Goal: Task Accomplishment & Management: Complete application form

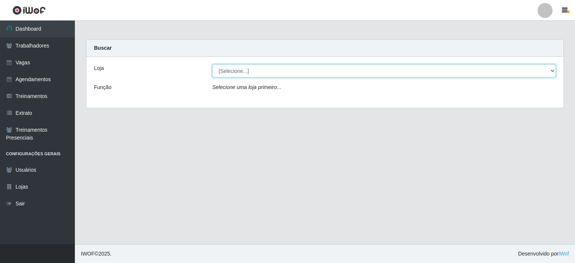
drag, startPoint x: 279, startPoint y: 70, endPoint x: 279, endPoint y: 75, distance: 4.5
click at [279, 70] on select "[Selecione...] Iskisita Atakado - Centro de Distribuição" at bounding box center [384, 70] width 344 height 13
select select "425"
click at [212, 64] on select "[Selecione...] Iskisita Atakado - Centro de Distribuição" at bounding box center [384, 70] width 344 height 13
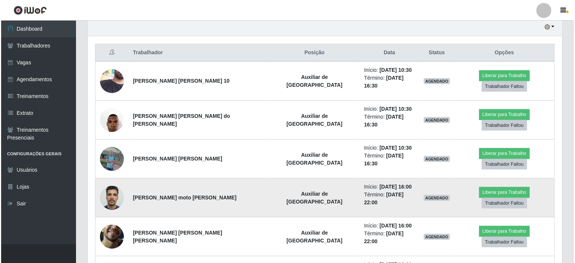
scroll to position [257, 0]
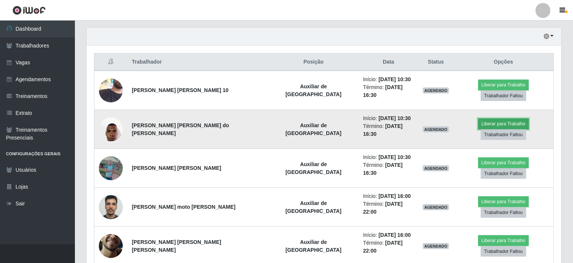
click at [478, 119] on button "Liberar para Trabalho" at bounding box center [503, 124] width 51 height 10
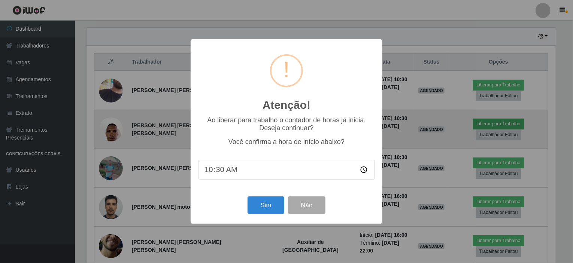
scroll to position [155, 472]
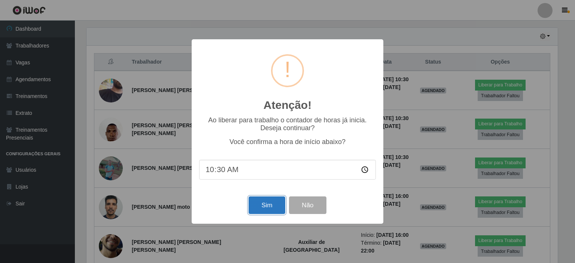
click at [270, 208] on button "Sim" at bounding box center [267, 206] width 36 height 18
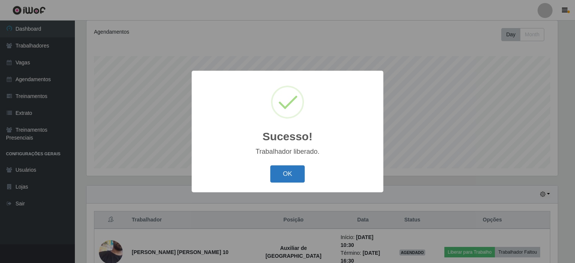
click at [287, 181] on button "OK" at bounding box center [287, 175] width 35 height 18
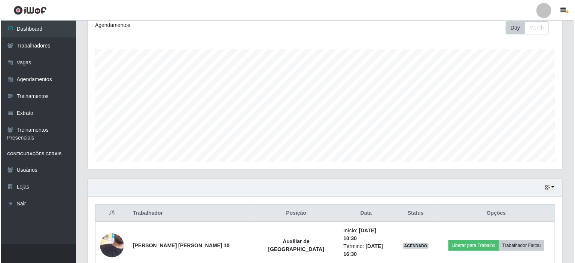
scroll to position [212, 0]
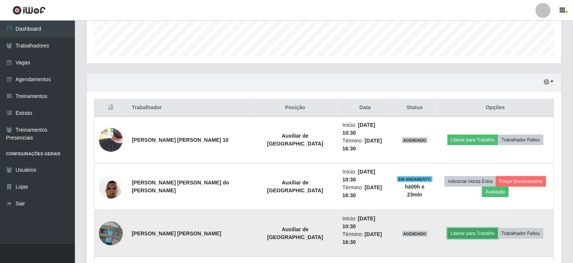
click at [472, 228] on button "Liberar para Trabalho" at bounding box center [473, 233] width 51 height 10
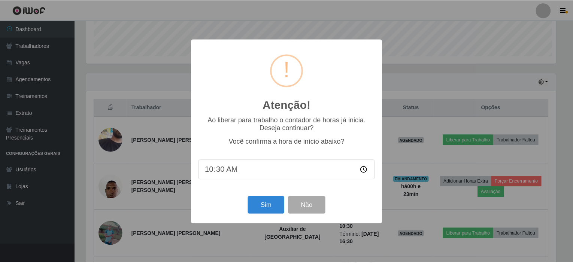
scroll to position [155, 472]
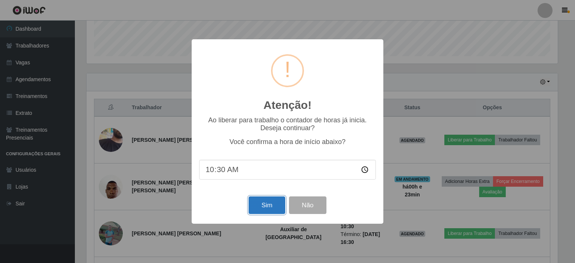
click at [255, 203] on button "Sim" at bounding box center [267, 206] width 36 height 18
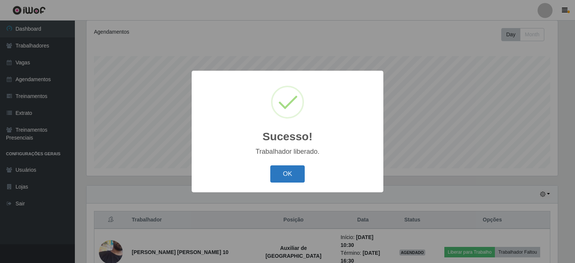
click at [279, 176] on button "OK" at bounding box center [287, 175] width 35 height 18
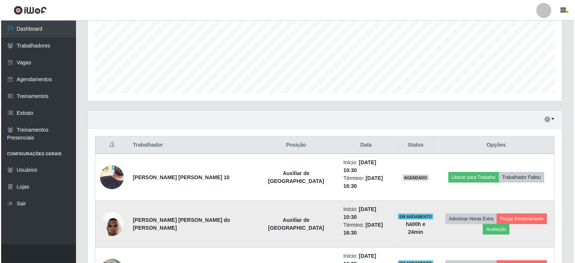
scroll to position [212, 0]
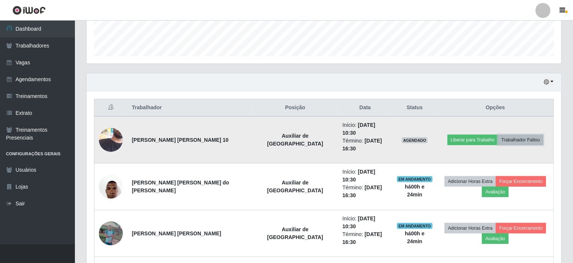
click at [512, 135] on button "Trabalhador Faltou" at bounding box center [520, 140] width 45 height 10
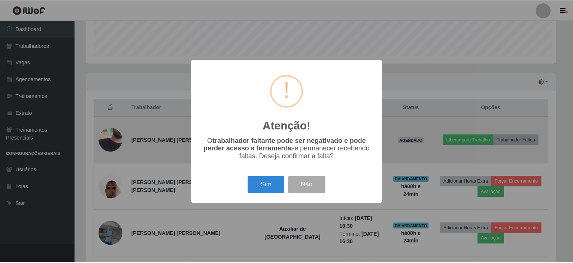
scroll to position [155, 472]
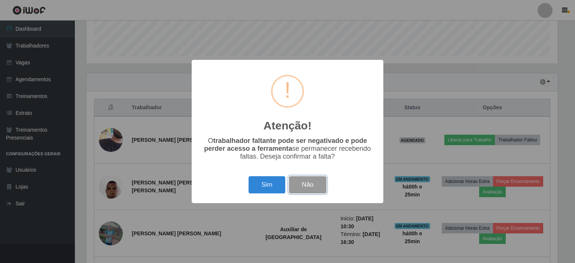
click at [307, 188] on button "Não" at bounding box center [307, 185] width 37 height 18
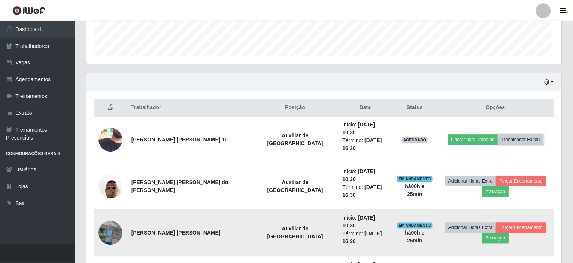
scroll to position [155, 475]
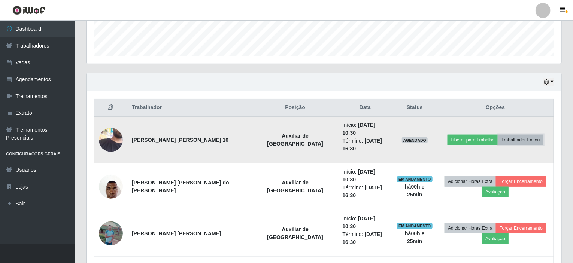
click at [510, 135] on button "Trabalhador Faltou" at bounding box center [520, 140] width 45 height 10
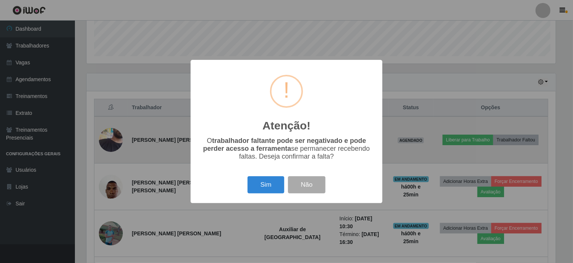
scroll to position [155, 472]
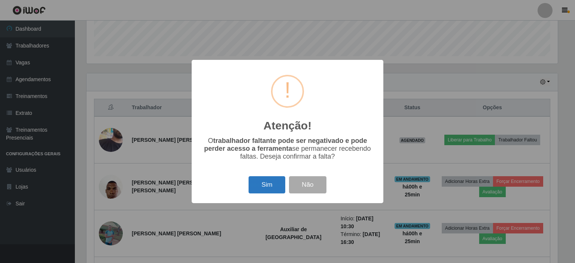
click at [276, 190] on button "Sim" at bounding box center [267, 185] width 36 height 18
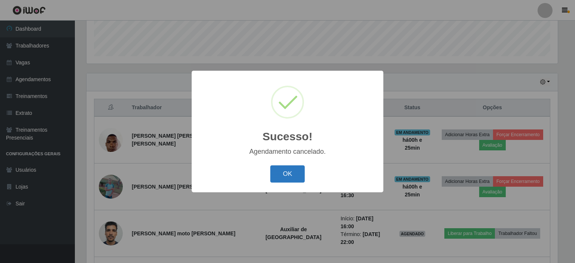
click at [284, 173] on button "OK" at bounding box center [287, 175] width 35 height 18
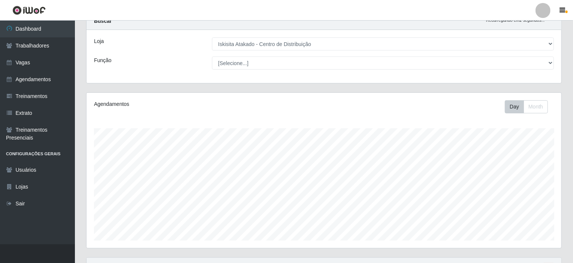
scroll to position [0, 0]
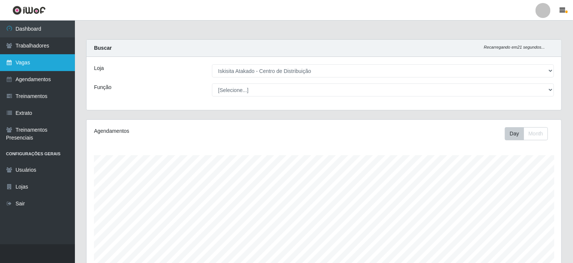
click at [35, 67] on link "Vagas" at bounding box center [37, 62] width 75 height 17
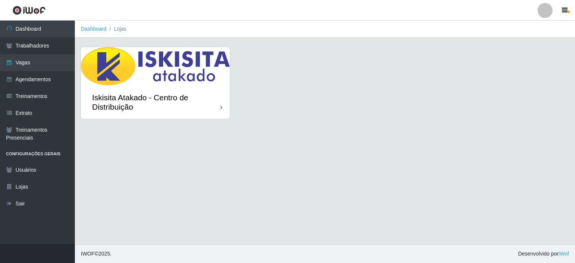
click at [218, 109] on div "Iskisita Atakado - Centro de Distribuição" at bounding box center [156, 102] width 128 height 19
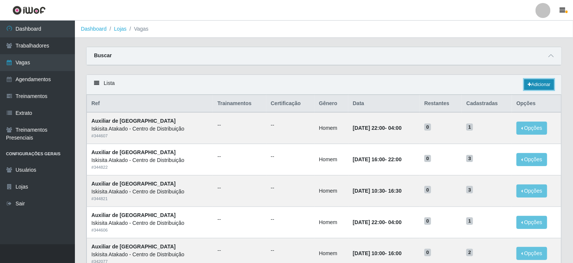
click at [542, 87] on link "Adicionar" at bounding box center [539, 84] width 30 height 10
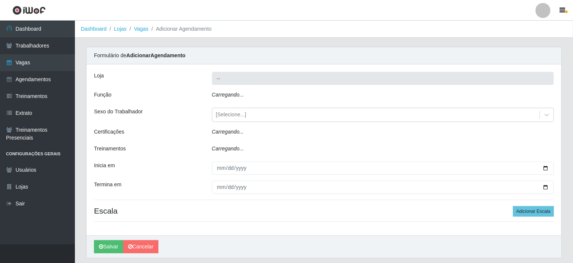
type input "Iskisita Atakado - Centro de Distribuição"
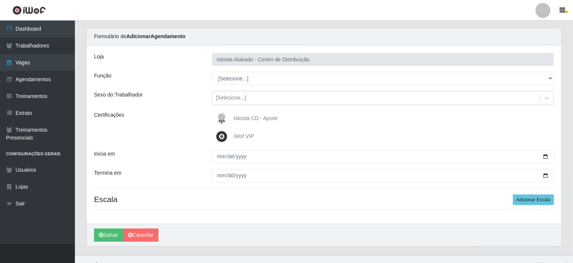
scroll to position [30, 0]
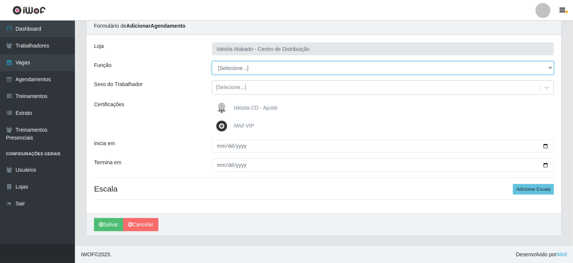
click at [284, 68] on select "[Selecione...] Auxiliar de Estoque Auxiliar de Estoque + Auxiliar de Estoque ++…" at bounding box center [383, 67] width 342 height 13
select select "75"
click at [212, 61] on select "[Selecione...] Auxiliar de Estoque Auxiliar de Estoque + Auxiliar de Estoque ++…" at bounding box center [383, 67] width 342 height 13
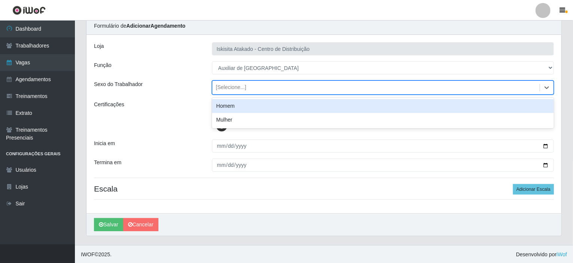
click at [270, 90] on div "[Selecione...]" at bounding box center [376, 88] width 328 height 12
click at [254, 108] on div "Homem" at bounding box center [383, 106] width 342 height 14
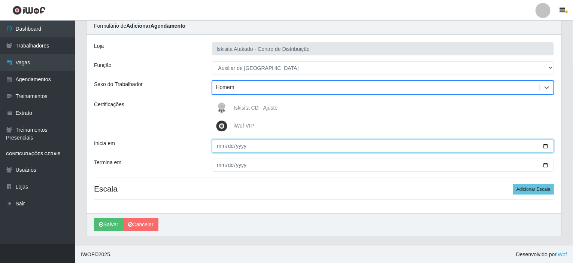
click at [220, 148] on input "Inicia em" at bounding box center [383, 146] width 342 height 13
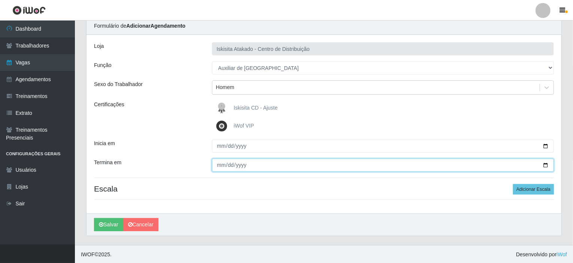
click at [217, 167] on input "Termina em" at bounding box center [383, 165] width 342 height 13
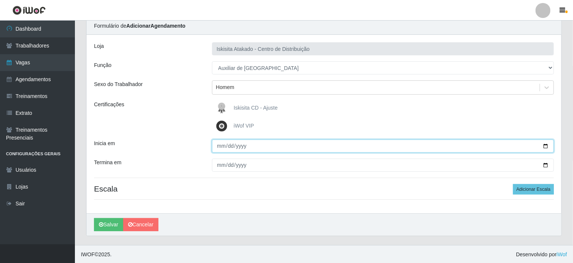
click at [546, 145] on input "[DATE]" at bounding box center [383, 146] width 342 height 13
type input "[DATE]"
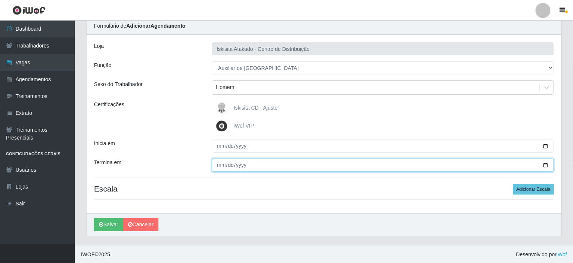
click at [220, 166] on input "Termina em" at bounding box center [383, 165] width 342 height 13
type input "[DATE]"
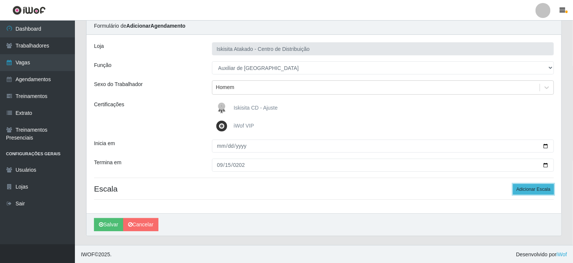
click at [537, 190] on button "Adicionar Escala" at bounding box center [533, 189] width 41 height 10
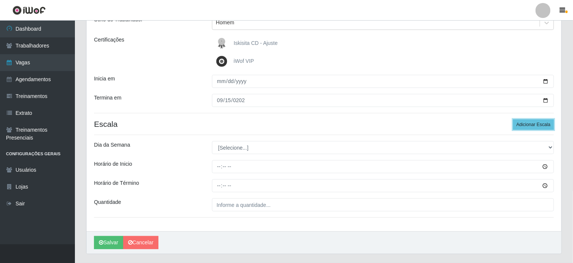
scroll to position [104, 0]
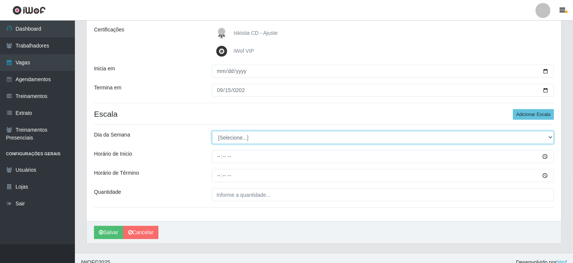
click at [265, 140] on select "[Selecione...] Segunda Terça Quarta Quinta Sexta Sábado Domingo" at bounding box center [383, 137] width 342 height 13
select select "1"
click at [212, 131] on select "[Selecione...] Segunda Terça Quarta Quinta Sexta Sábado Domingo" at bounding box center [383, 137] width 342 height 13
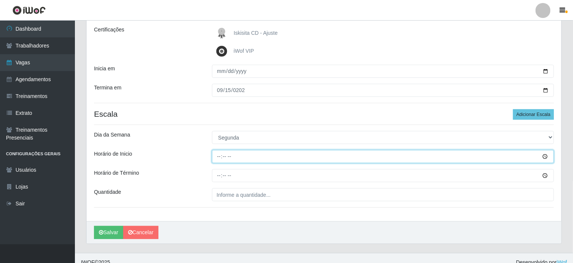
click at [222, 154] on input "Horário de Inicio" at bounding box center [383, 156] width 342 height 13
type input "08:00"
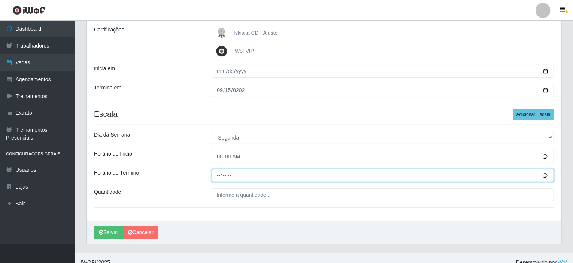
type input "14:00"
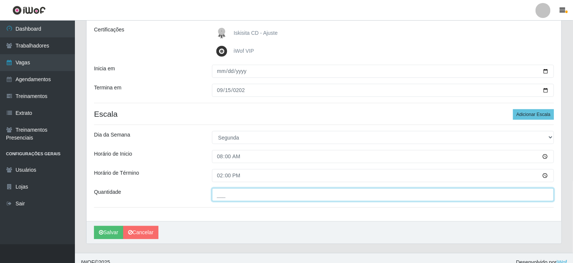
click at [280, 198] on input "___" at bounding box center [383, 194] width 342 height 13
type input "1__"
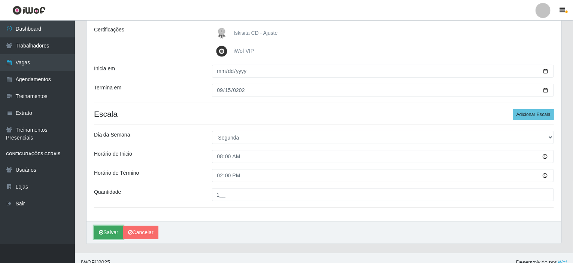
click at [109, 237] on button "Salvar" at bounding box center [108, 232] width 29 height 13
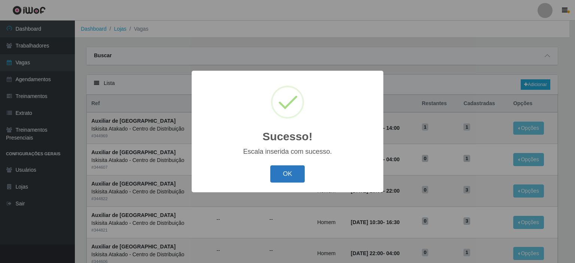
click at [286, 173] on button "OK" at bounding box center [287, 175] width 35 height 18
